Goal: Information Seeking & Learning: Learn about a topic

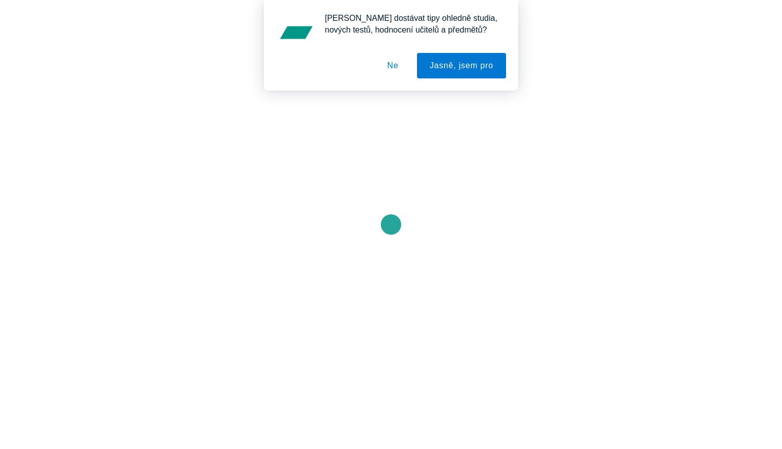
click at [390, 66] on button "Ne" at bounding box center [393, 65] width 37 height 25
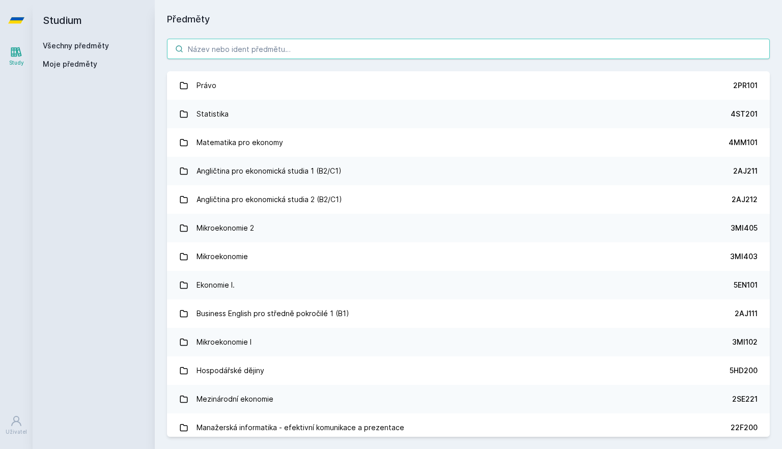
click at [344, 47] on input "search" at bounding box center [468, 49] width 603 height 20
paste input "4ST450"
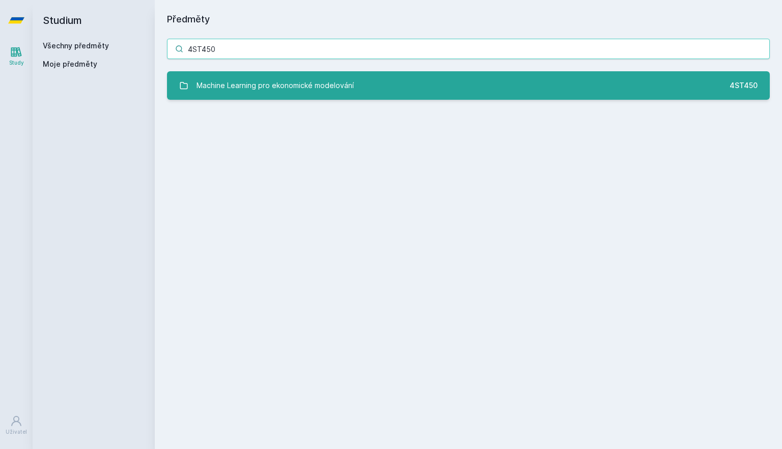
type input "4ST450"
click at [318, 91] on div "Machine Learning pro ekonomické modelování" at bounding box center [274, 85] width 157 height 20
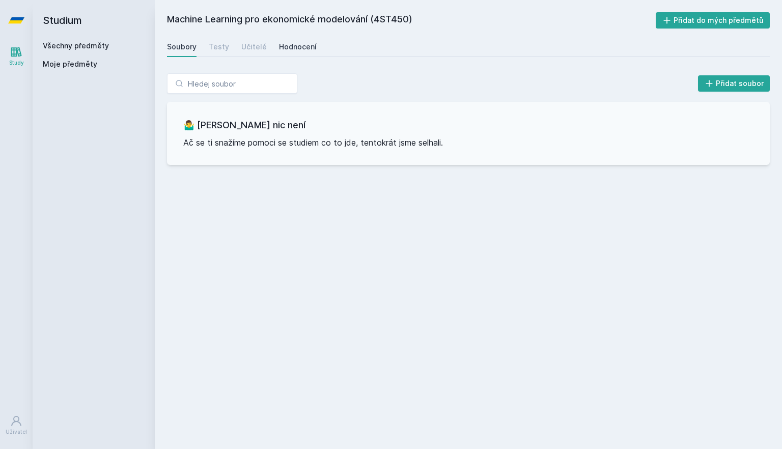
click at [305, 42] on div "Hodnocení" at bounding box center [298, 47] width 38 height 10
click at [84, 43] on link "Všechny předměty" at bounding box center [76, 45] width 66 height 9
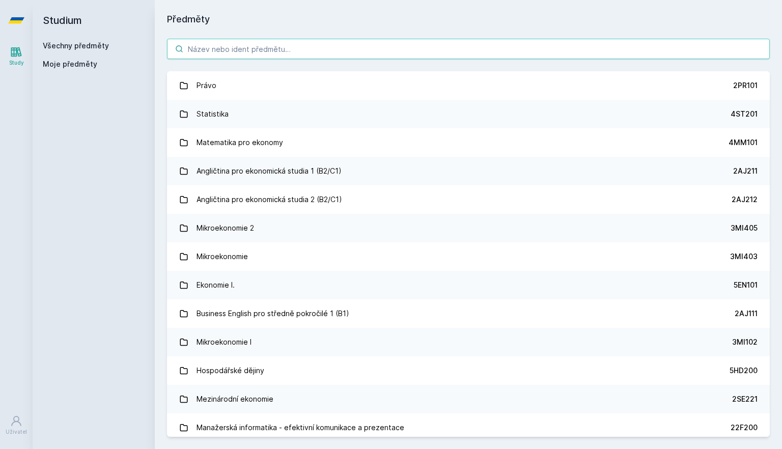
click at [268, 48] on input "search" at bounding box center [468, 49] width 603 height 20
paste input "4IZ503"
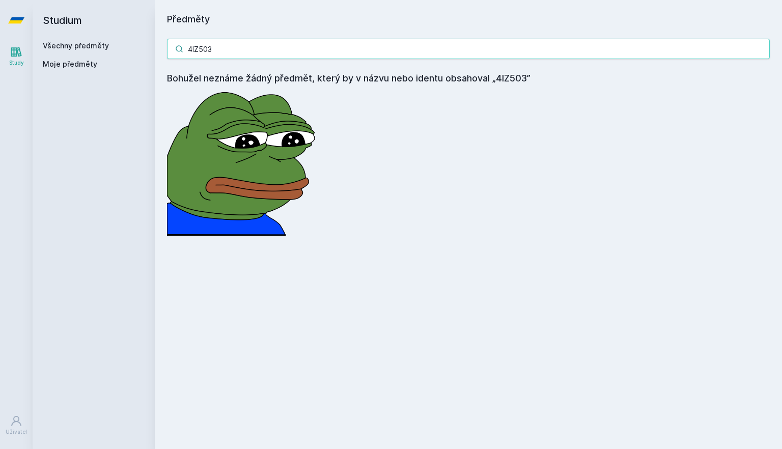
click at [199, 48] on input "4IZ503" at bounding box center [468, 49] width 603 height 20
paste input "260"
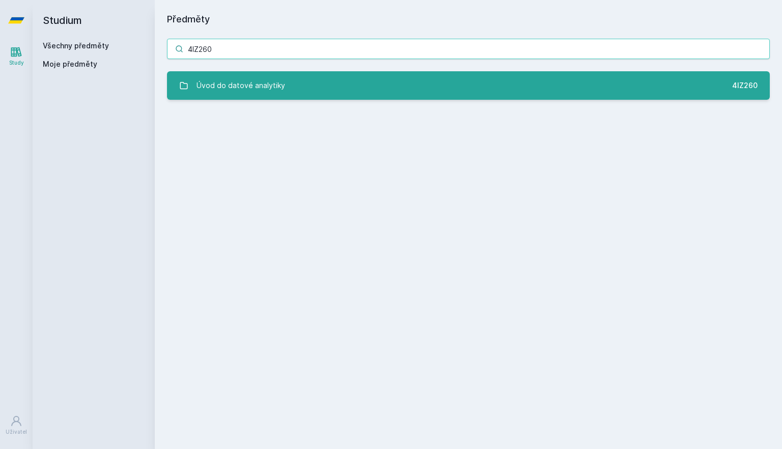
type input "4IZ260"
click at [251, 90] on div "Úvod do datové analytiky" at bounding box center [240, 85] width 89 height 20
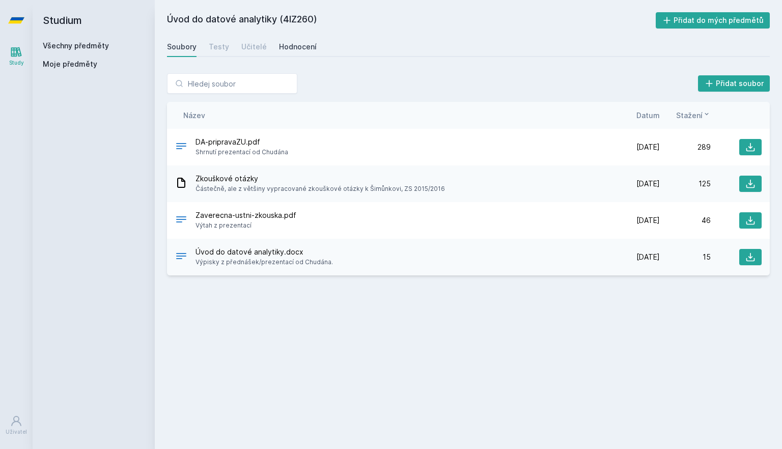
click at [305, 47] on div "Hodnocení" at bounding box center [298, 47] width 38 height 10
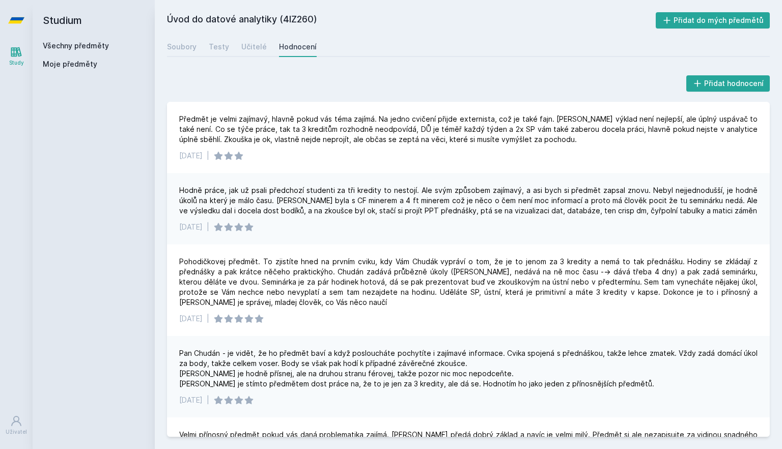
click at [88, 47] on link "Všechny předměty" at bounding box center [76, 45] width 66 height 9
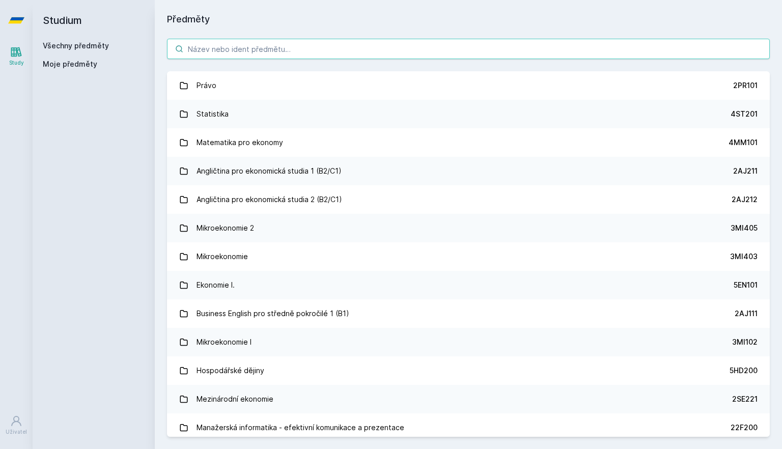
click at [236, 49] on input "search" at bounding box center [468, 49] width 603 height 20
paste input "4IZ450"
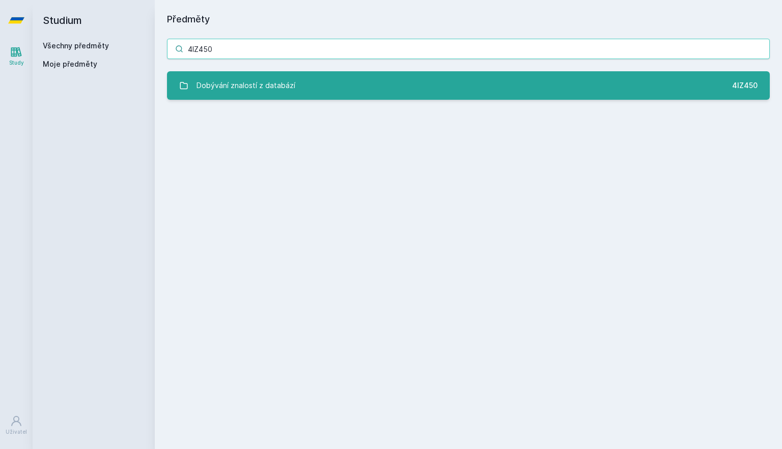
type input "4IZ450"
click at [295, 84] on link "Dobývání znalostí z databází 4IZ450" at bounding box center [468, 85] width 603 height 28
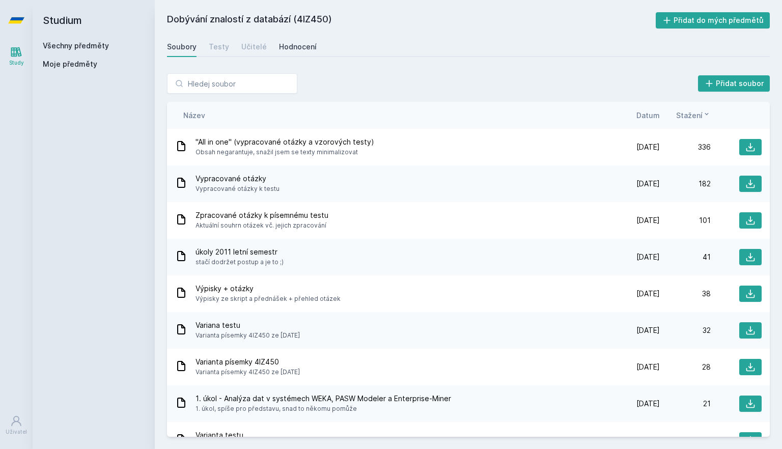
click at [303, 46] on div "Hodnocení" at bounding box center [298, 47] width 38 height 10
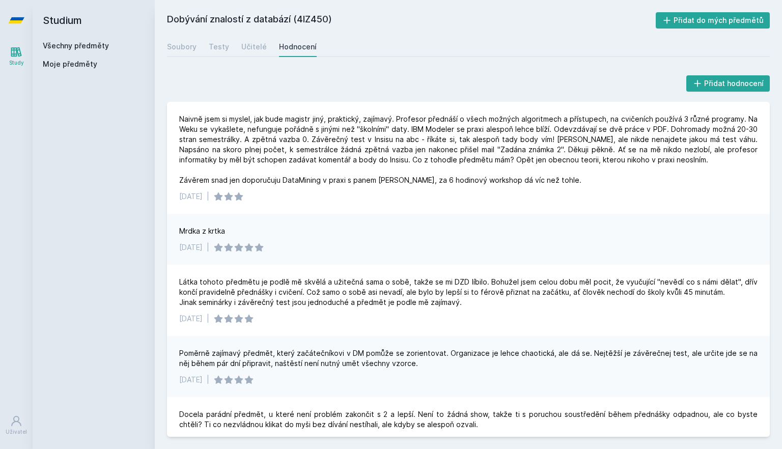
click at [80, 45] on link "Všechny předměty" at bounding box center [76, 45] width 66 height 9
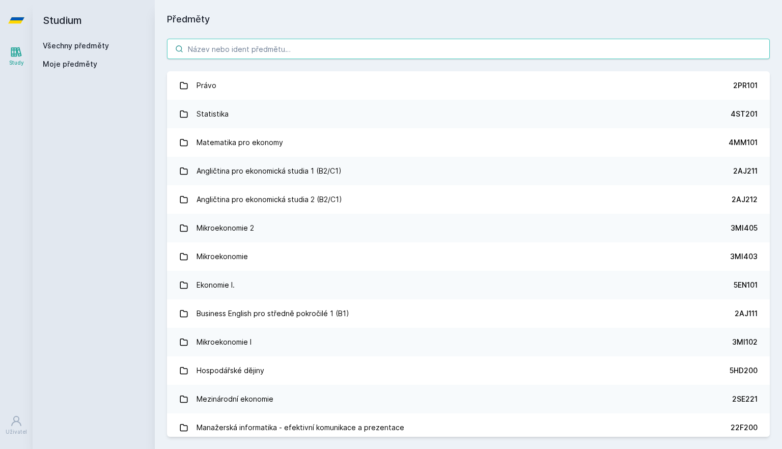
click at [251, 48] on input "search" at bounding box center [468, 49] width 603 height 20
paste input "4IT101"
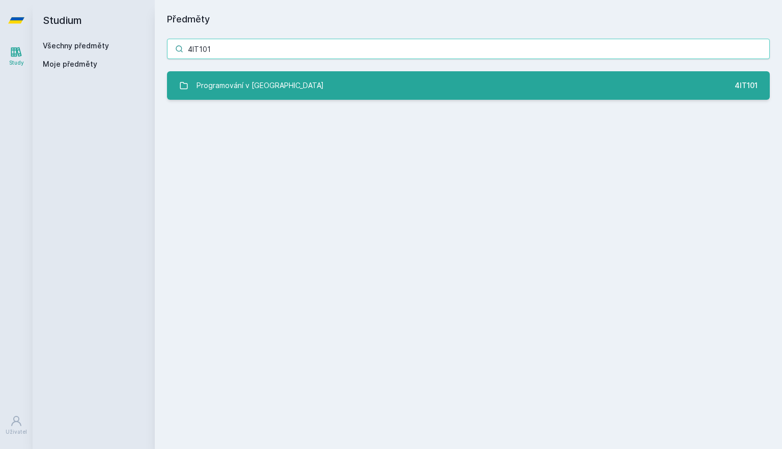
type input "4IT101"
click at [325, 92] on link "Programování v Javě 4IT101" at bounding box center [468, 85] width 603 height 28
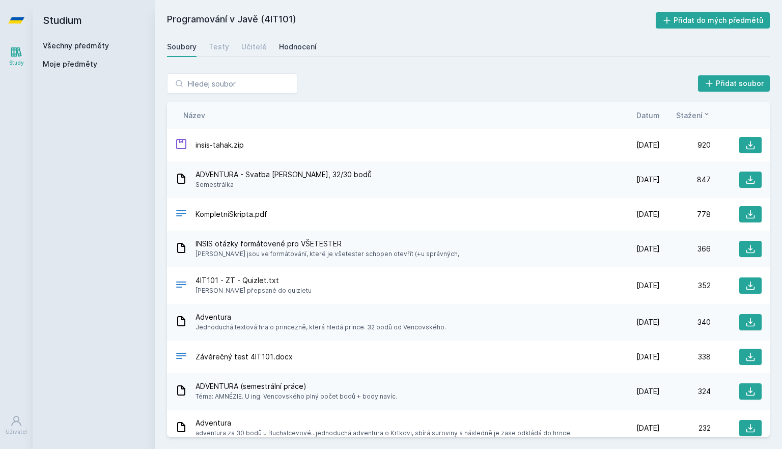
click at [297, 48] on div "Hodnocení" at bounding box center [298, 47] width 38 height 10
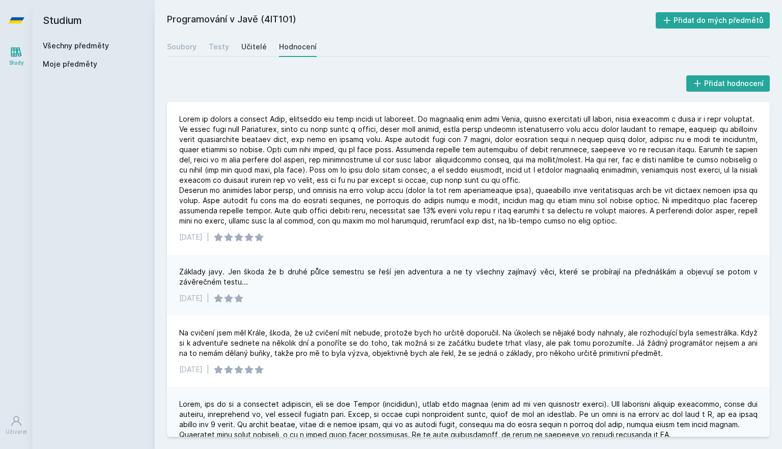
click at [254, 48] on div "Učitelé" at bounding box center [253, 47] width 25 height 10
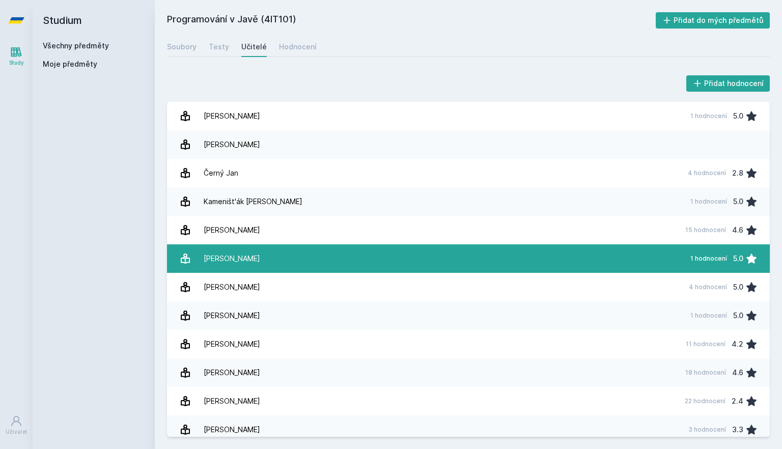
scroll to position [177, 0]
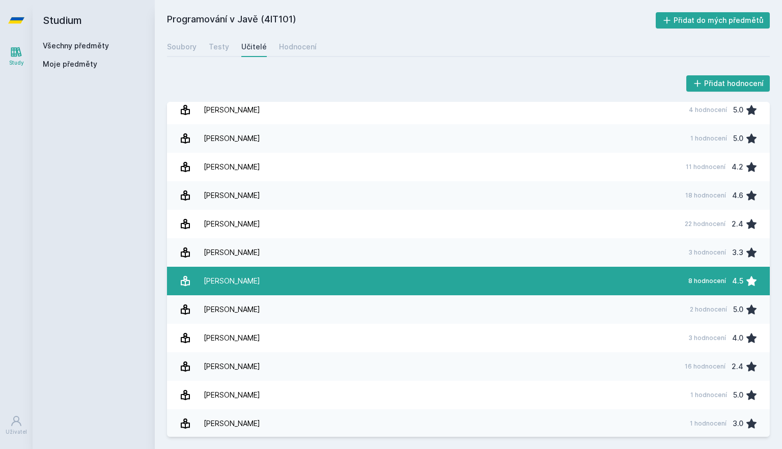
click at [313, 287] on link "[PERSON_NAME][DATE] hodnocení 4.5" at bounding box center [468, 281] width 603 height 28
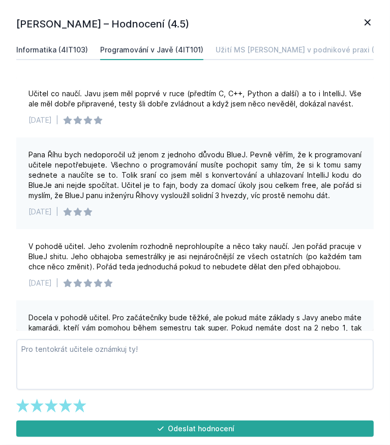
click at [53, 48] on div "Informatika (4IT103)" at bounding box center [52, 50] width 72 height 10
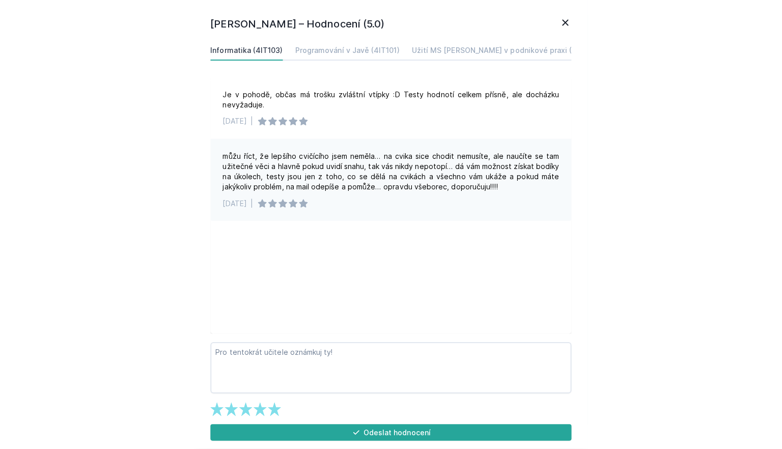
scroll to position [161, 0]
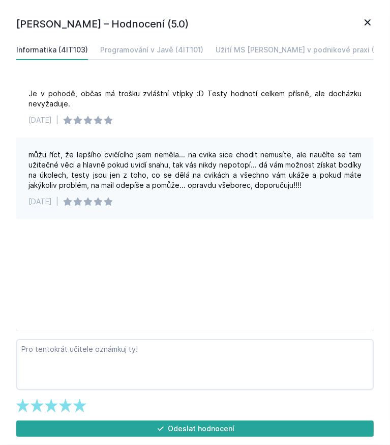
click at [367, 19] on icon at bounding box center [368, 22] width 12 height 12
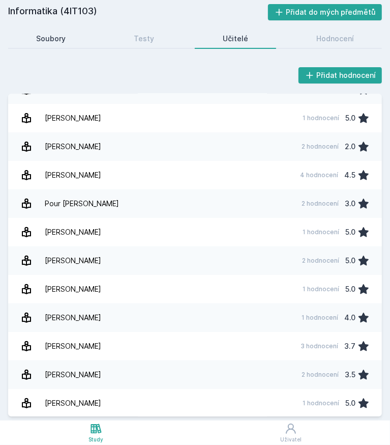
click at [48, 36] on div "Soubory" at bounding box center [51, 39] width 30 height 10
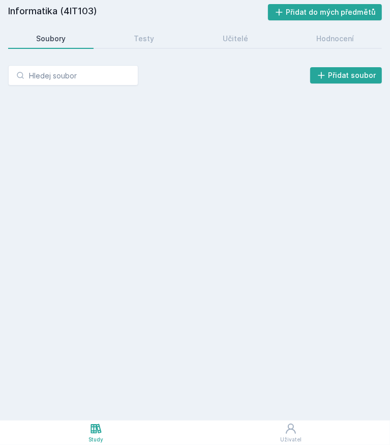
click at [33, 12] on h2 "Informatika (4IT103)" at bounding box center [138, 12] width 260 height 16
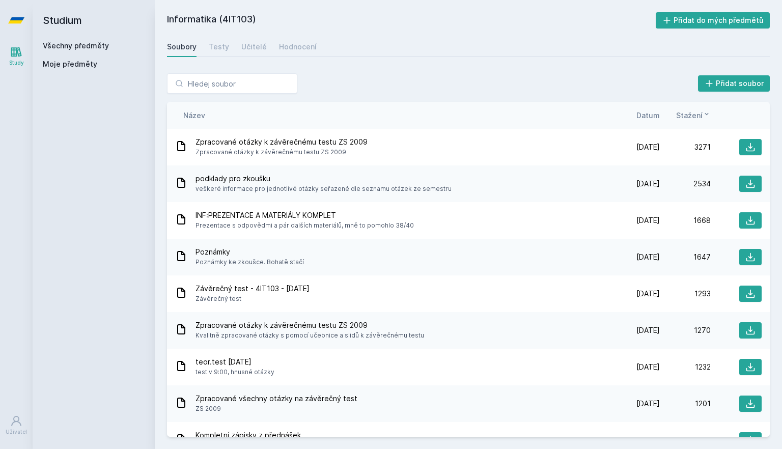
click at [85, 44] on link "Všechny předměty" at bounding box center [76, 45] width 66 height 9
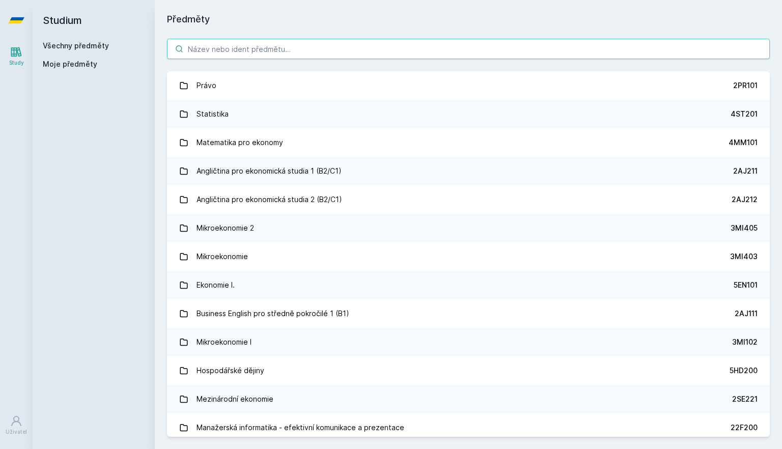
click at [219, 41] on input "search" at bounding box center [468, 49] width 603 height 20
paste input "3MI411"
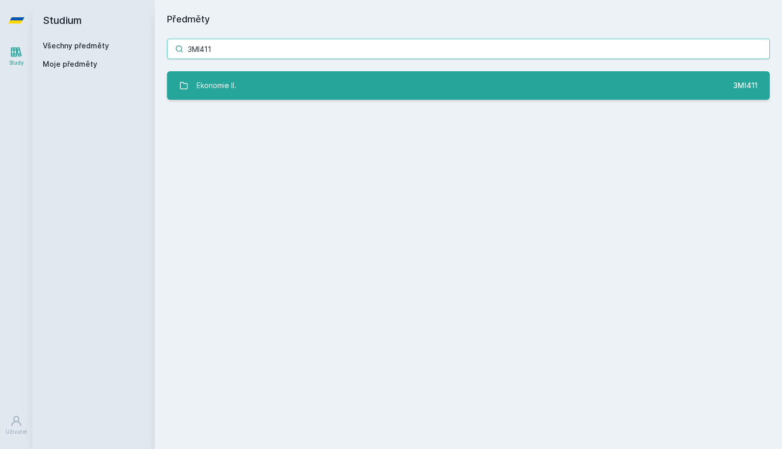
type input "3MI411"
click at [245, 90] on link "Ekonomie II. 3MI411" at bounding box center [468, 85] width 603 height 28
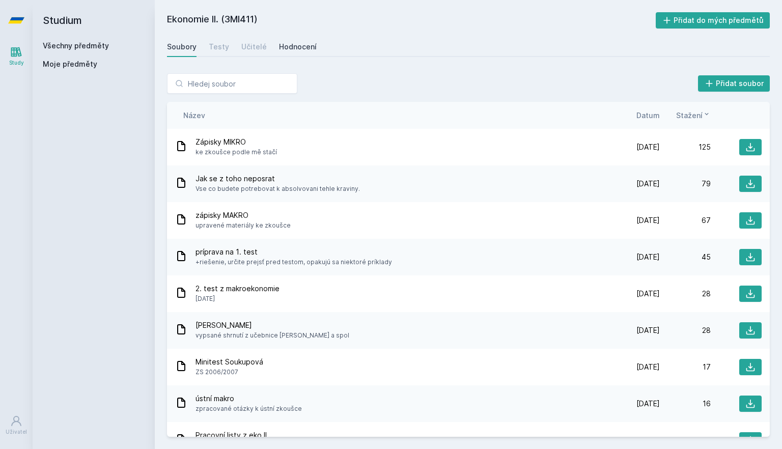
click at [296, 49] on div "Hodnocení" at bounding box center [298, 47] width 38 height 10
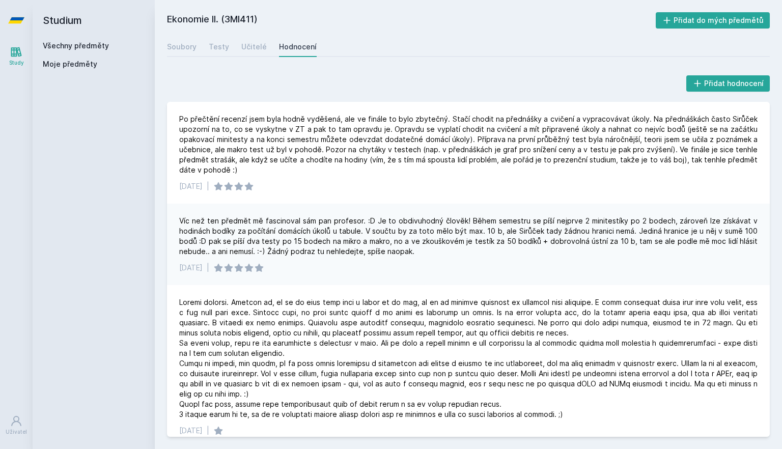
click at [81, 44] on link "Všechny předměty" at bounding box center [76, 45] width 66 height 9
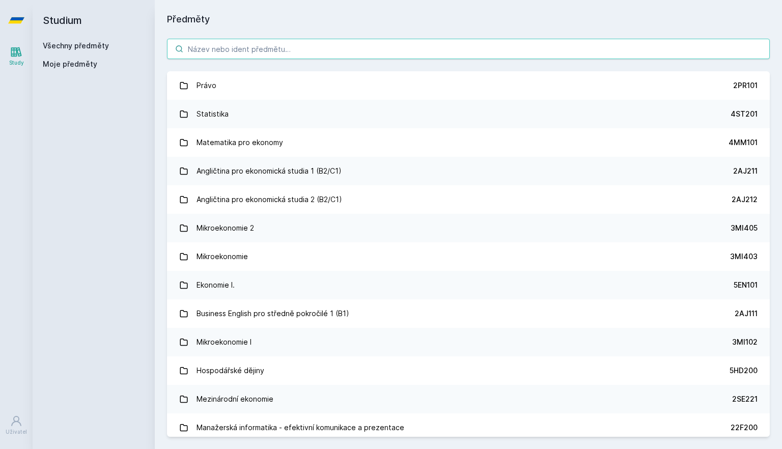
click at [257, 46] on input "search" at bounding box center [468, 49] width 603 height 20
paste input "4ES612"
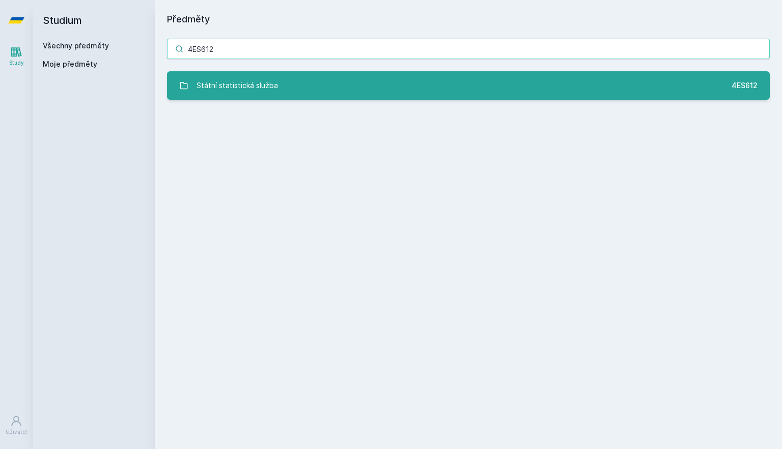
type input "4ES612"
click at [248, 79] on div "Státní statistická služba" at bounding box center [236, 85] width 81 height 20
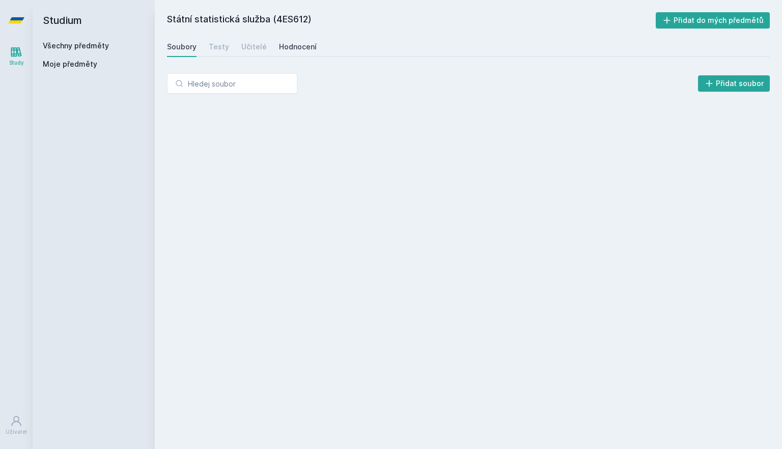
click at [299, 44] on div "Hodnocení" at bounding box center [298, 47] width 38 height 10
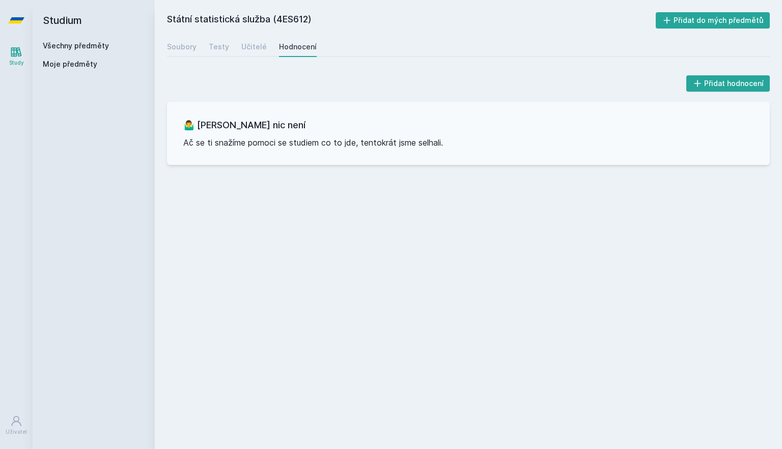
click at [81, 41] on div "Všechny předměty" at bounding box center [94, 46] width 102 height 10
click at [81, 48] on link "Všechny předměty" at bounding box center [76, 45] width 66 height 9
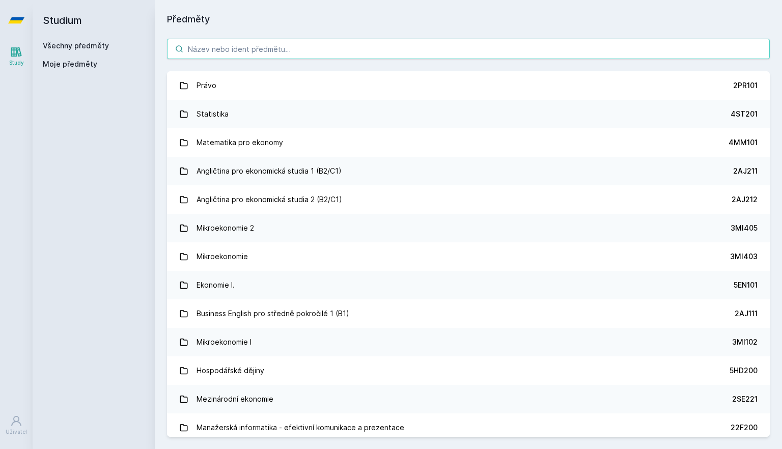
click at [225, 56] on input "search" at bounding box center [468, 49] width 603 height 20
paste input "4ES613"
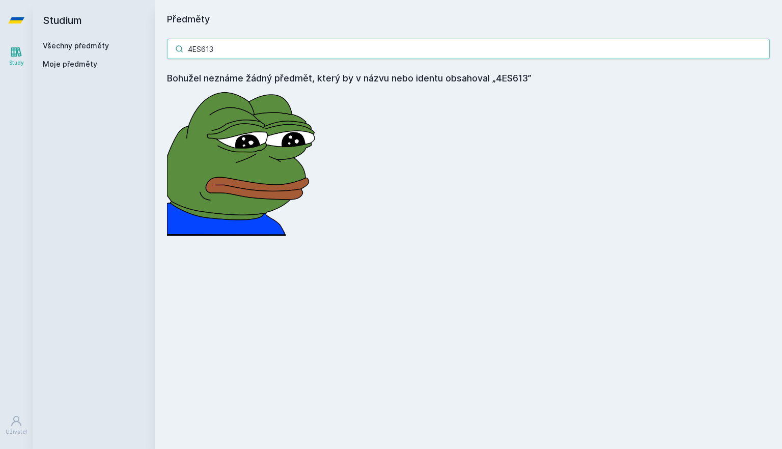
click at [194, 51] on input "4ES613" at bounding box center [468, 49] width 603 height 20
paste input "526"
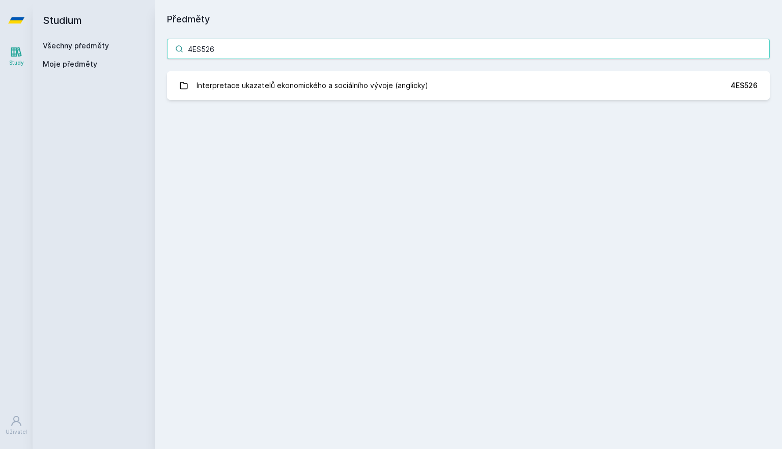
type input "4ES526"
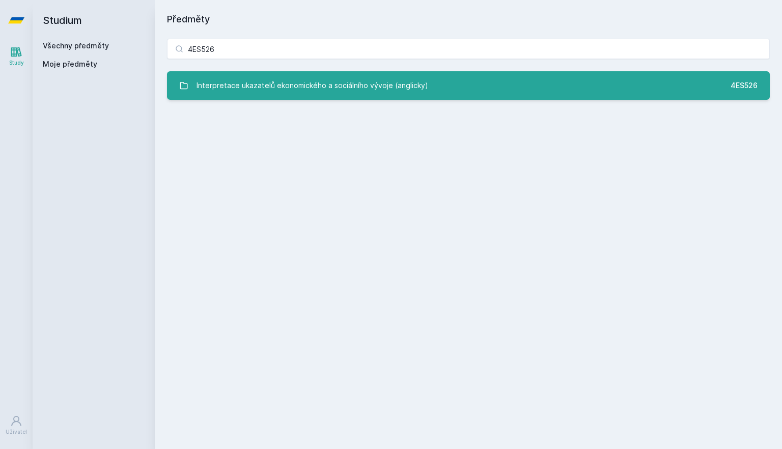
click at [261, 85] on div "Interpretace ukazatelů ekonomického a sociálního vývoje (anglicky)" at bounding box center [312, 85] width 232 height 20
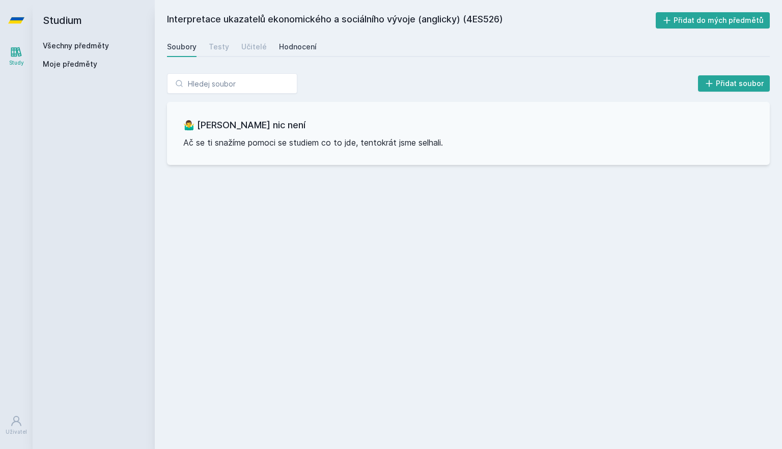
click at [309, 52] on link "Hodnocení" at bounding box center [298, 47] width 38 height 20
click at [79, 48] on link "Všechny předměty" at bounding box center [76, 45] width 66 height 9
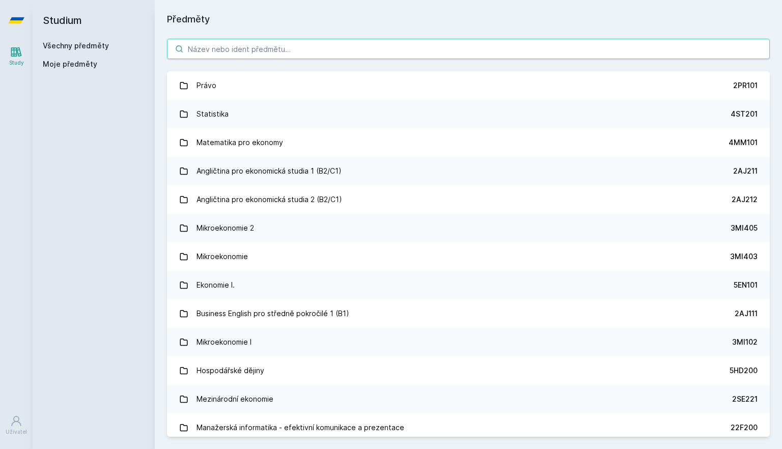
click at [248, 48] on input "search" at bounding box center [468, 49] width 603 height 20
paste input "4IT218"
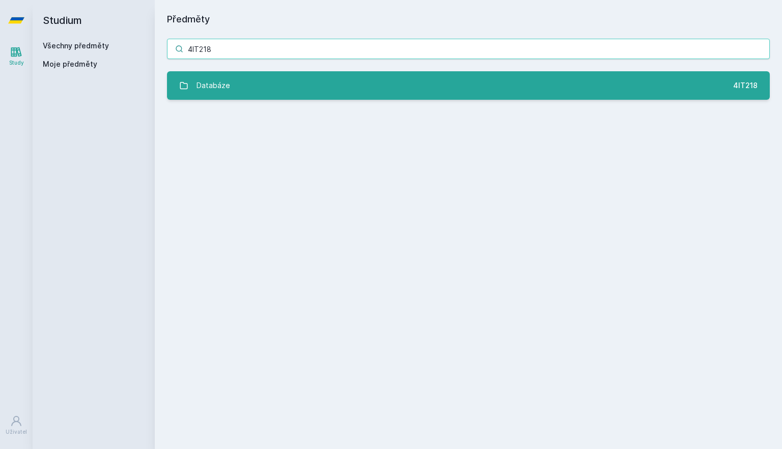
type input "4IT218"
click at [246, 86] on link "Databáze 4IT218" at bounding box center [468, 85] width 603 height 28
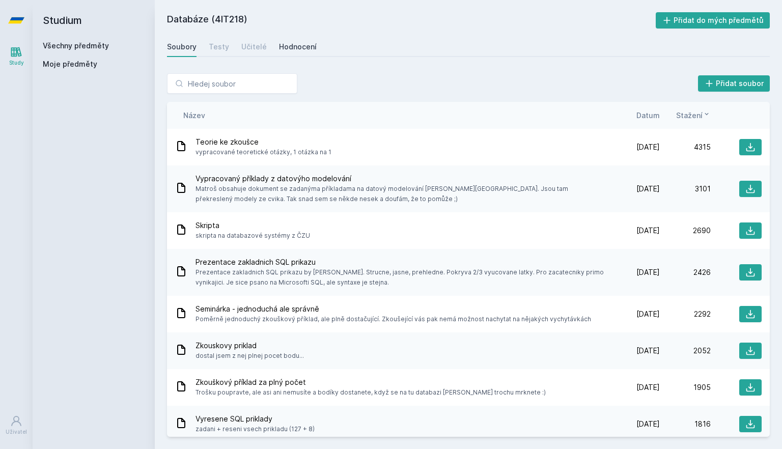
click at [297, 38] on link "Hodnocení" at bounding box center [298, 47] width 38 height 20
